Goal: Information Seeking & Learning: Learn about a topic

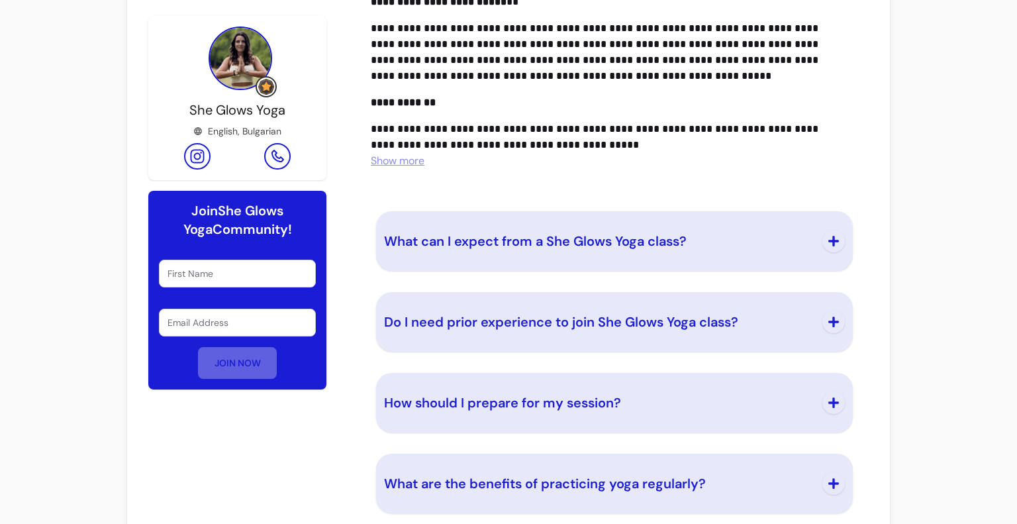
scroll to position [727, 0]
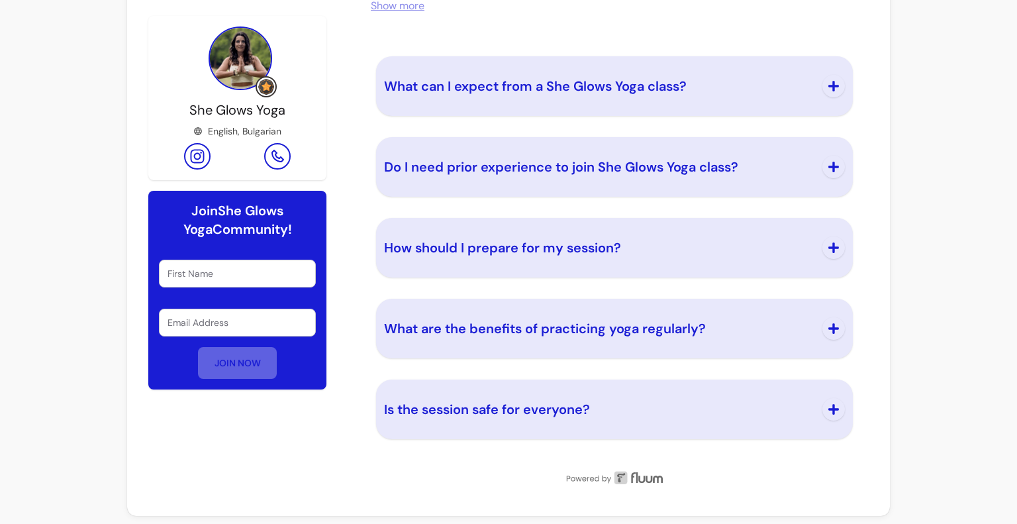
click at [564, 321] on span "What are the benefits of practicing yoga regularly?" at bounding box center [545, 328] width 322 height 17
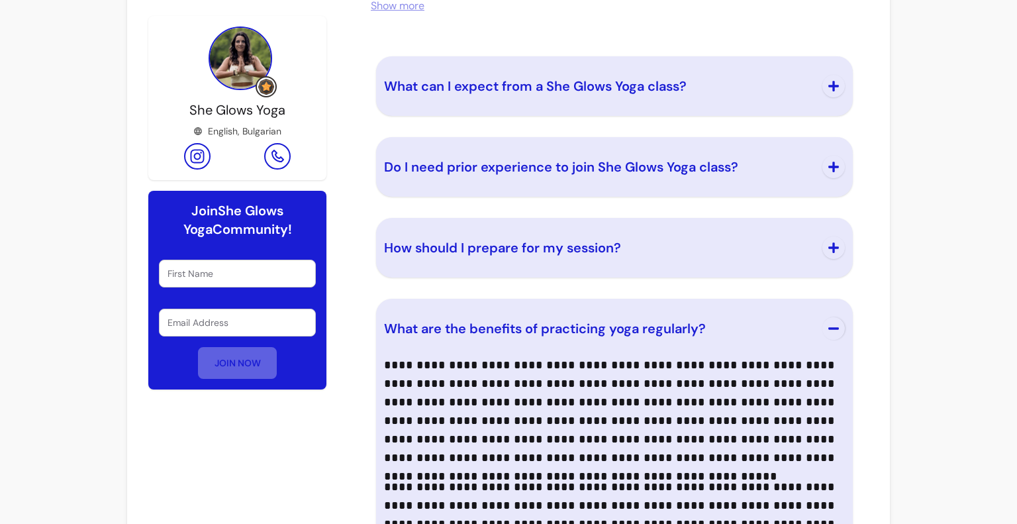
click at [564, 321] on span "What are the benefits of practicing yoga regularly?" at bounding box center [545, 328] width 322 height 17
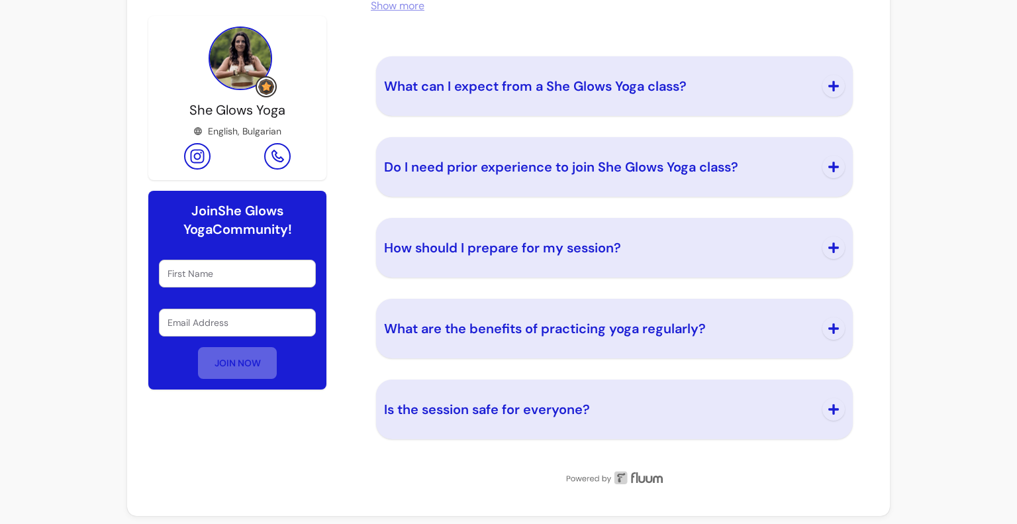
click at [539, 389] on button "Is the session safe for everyone?" at bounding box center [614, 409] width 461 height 44
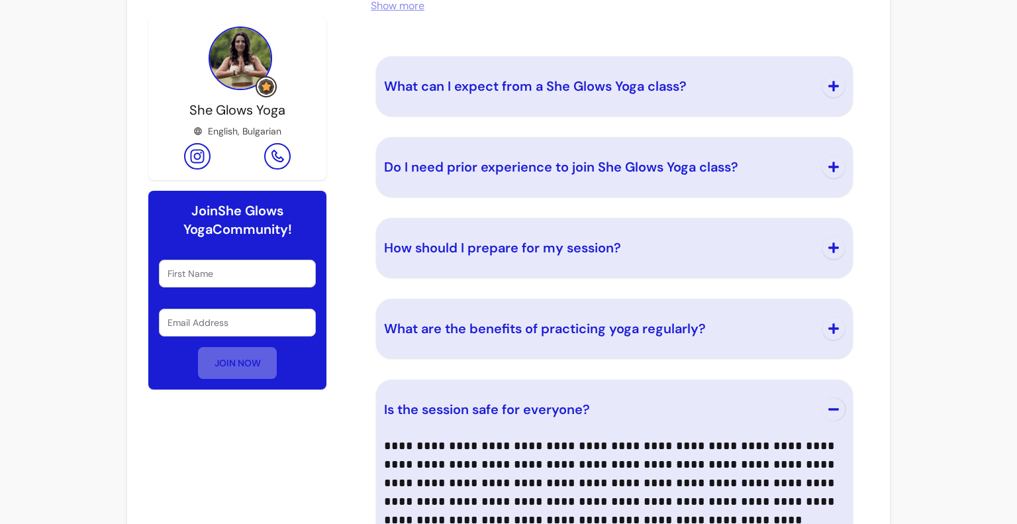
scroll to position [925, 0]
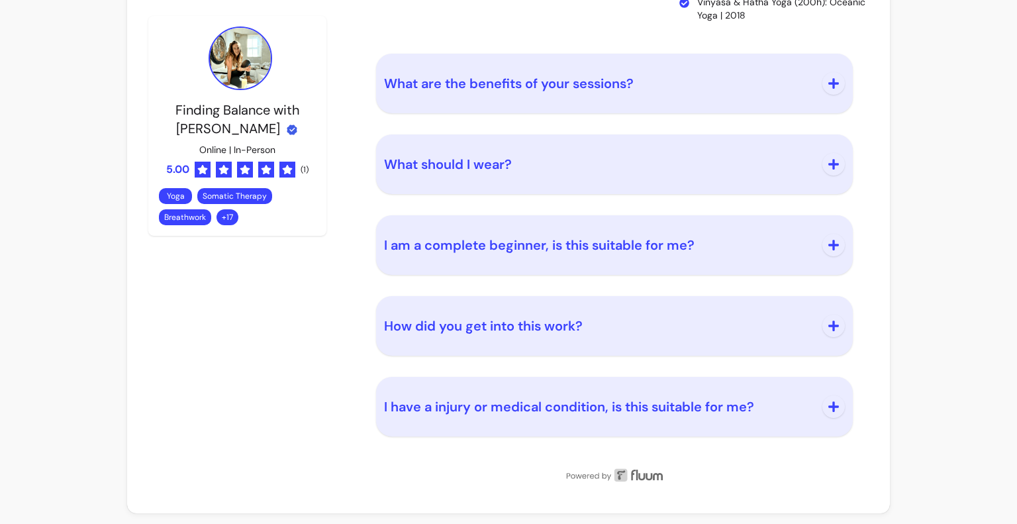
scroll to position [2093, 0]
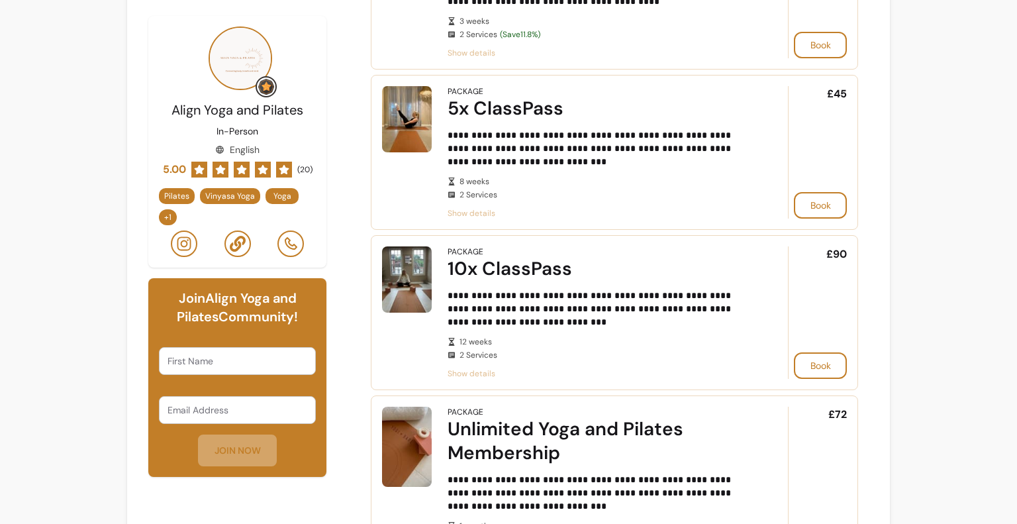
scroll to position [450, 0]
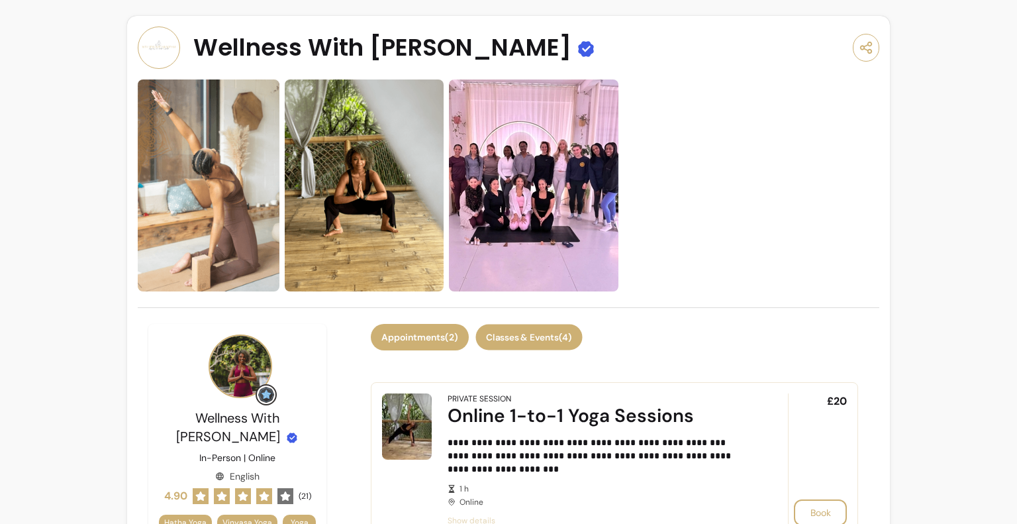
click at [534, 343] on button "Classes & Events ( 4 )" at bounding box center [528, 337] width 107 height 26
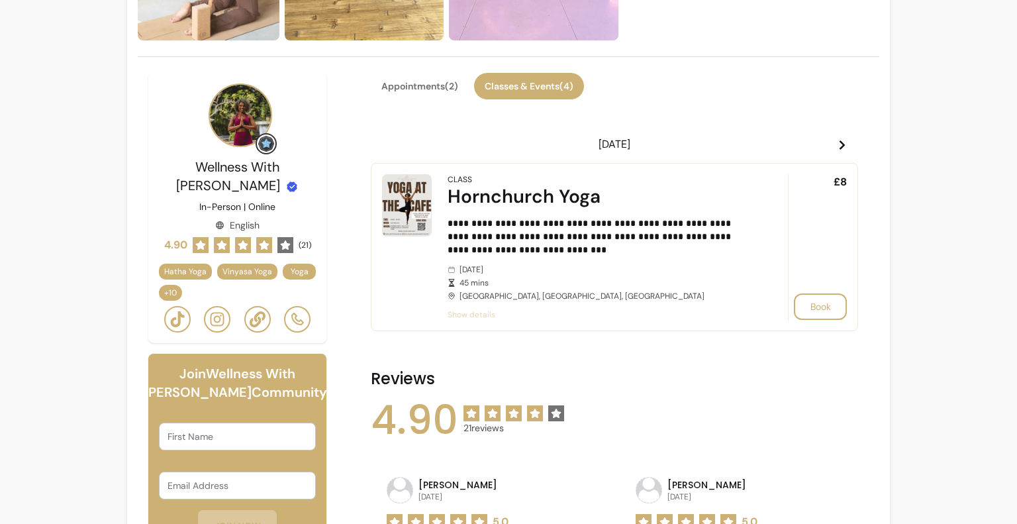
scroll to position [252, 0]
click at [837, 142] on icon at bounding box center [842, 144] width 11 height 11
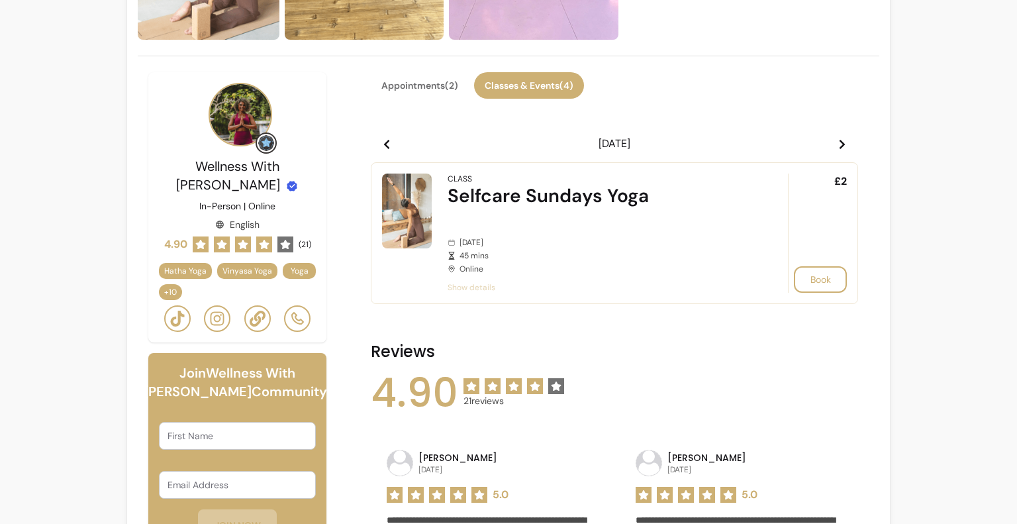
click at [837, 142] on icon at bounding box center [842, 144] width 11 height 11
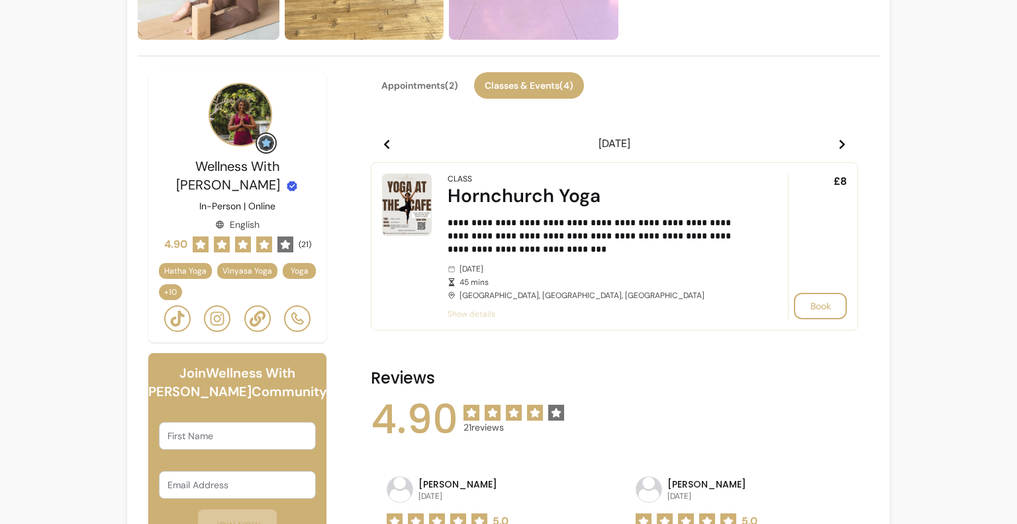
click at [837, 142] on icon at bounding box center [842, 144] width 11 height 11
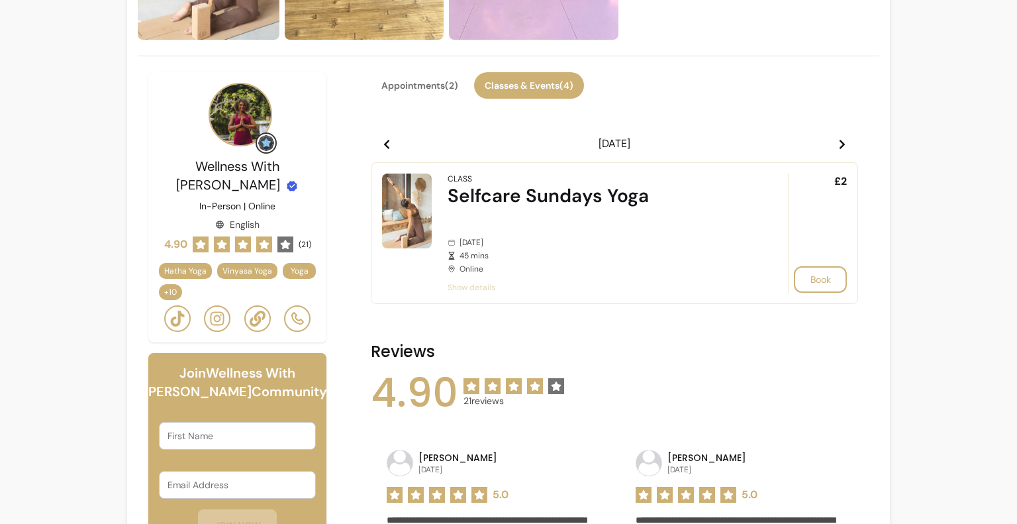
scroll to position [0, 0]
